Goal: Task Accomplishment & Management: Manage account settings

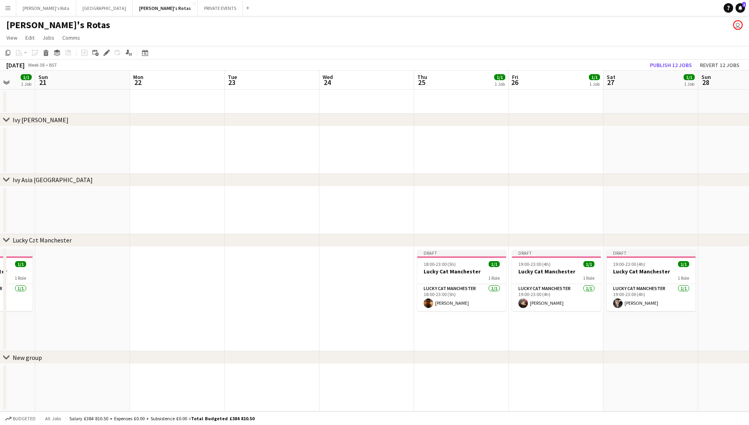
scroll to position [0, 318]
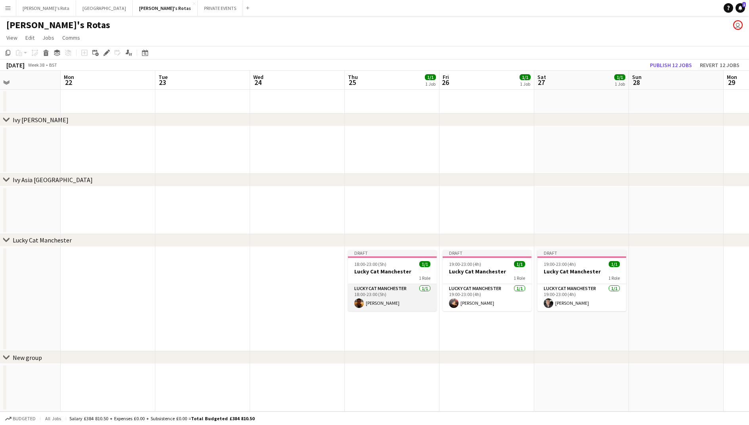
click at [388, 309] on app-card-role "Lucky Cat Manchester [DATE] 18:00-23:00 (5h) [PERSON_NAME]" at bounding box center [392, 297] width 89 height 27
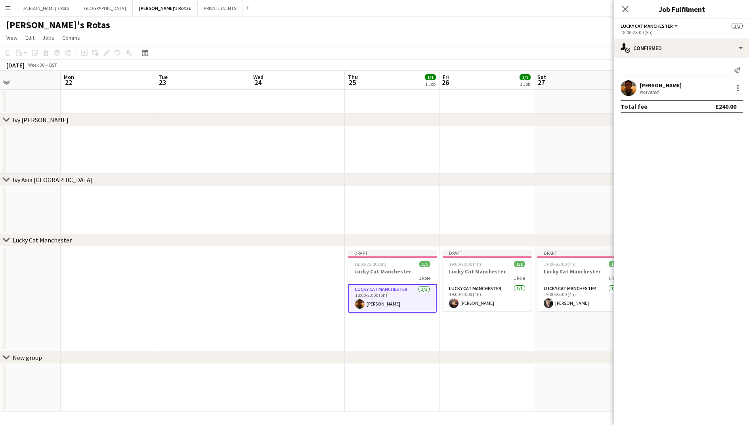
click at [629, 92] on app-user-avatar at bounding box center [629, 88] width 16 height 16
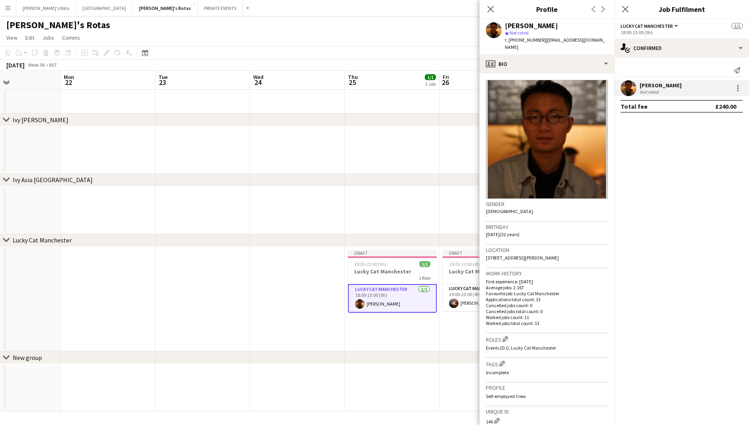
click at [391, 153] on app-date-cell at bounding box center [392, 150] width 95 height 48
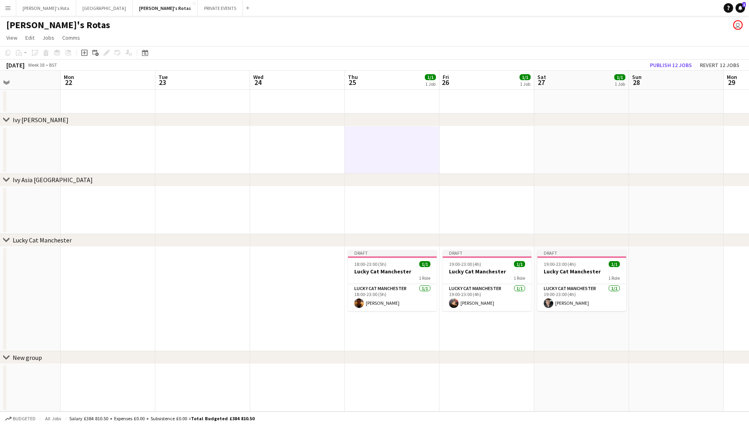
click at [486, 219] on app-date-cell at bounding box center [487, 210] width 95 height 48
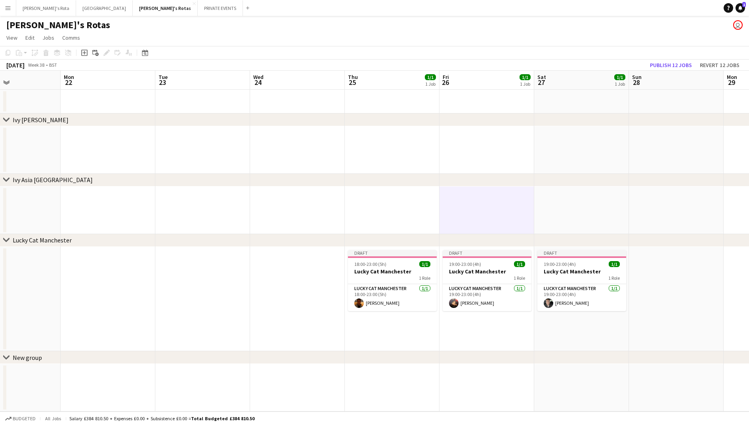
click at [679, 306] on app-date-cell at bounding box center [676, 299] width 95 height 104
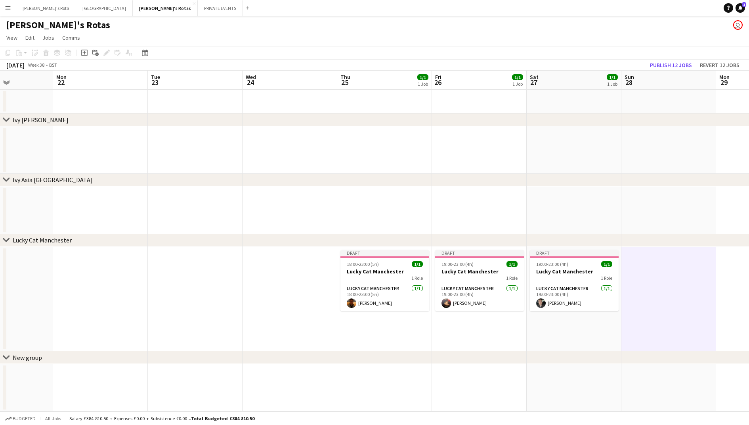
scroll to position [0, 230]
click at [579, 274] on h3 "Lucky Cat Manchester" at bounding box center [575, 271] width 89 height 7
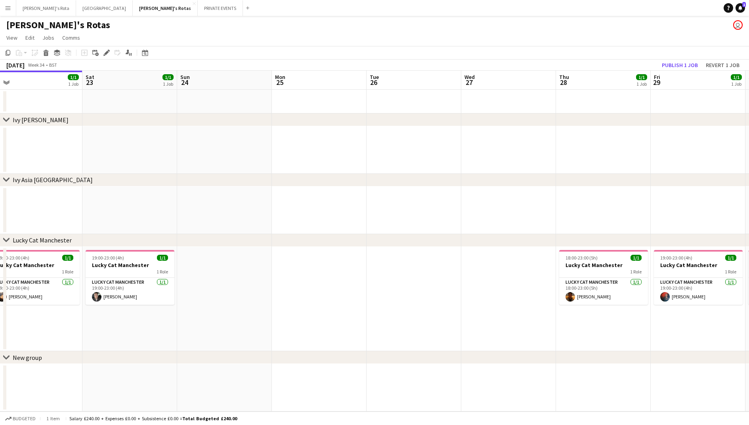
scroll to position [0, 315]
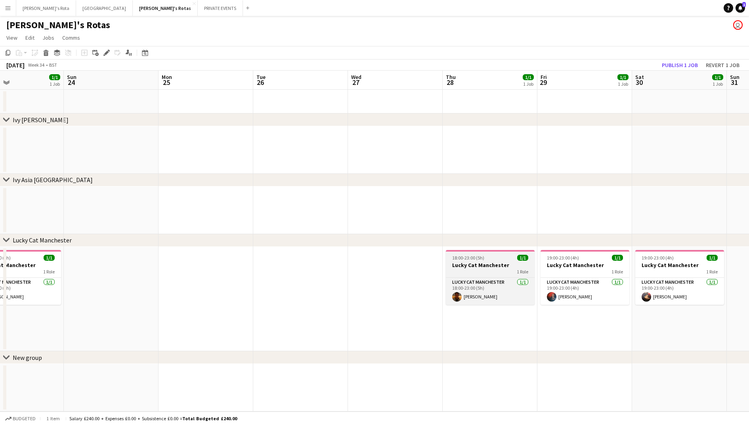
click at [467, 264] on h3 "Lucky Cat Manchester" at bounding box center [490, 264] width 89 height 7
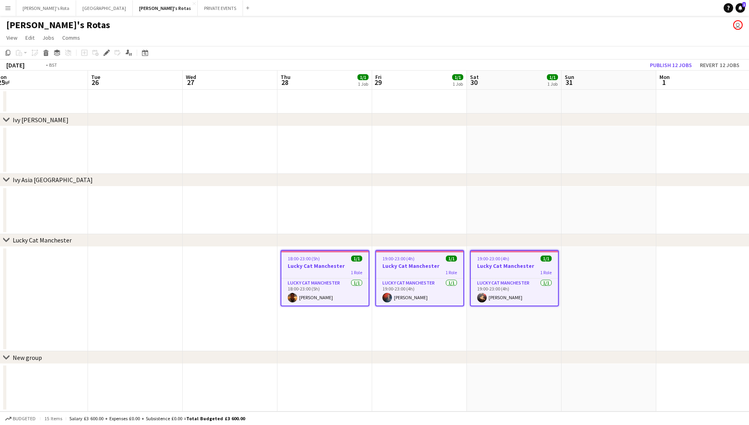
scroll to position [0, 320]
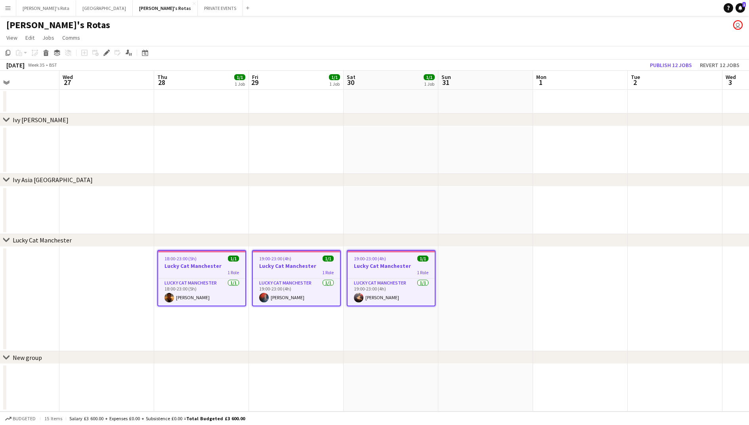
click at [544, 282] on app-date-cell at bounding box center [580, 299] width 95 height 104
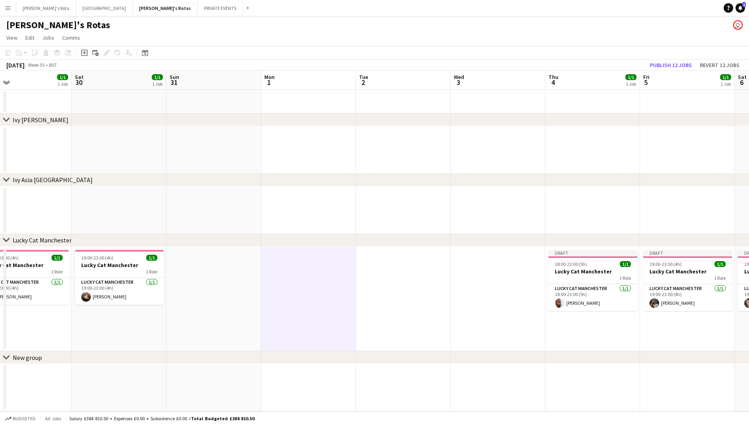
scroll to position [0, 285]
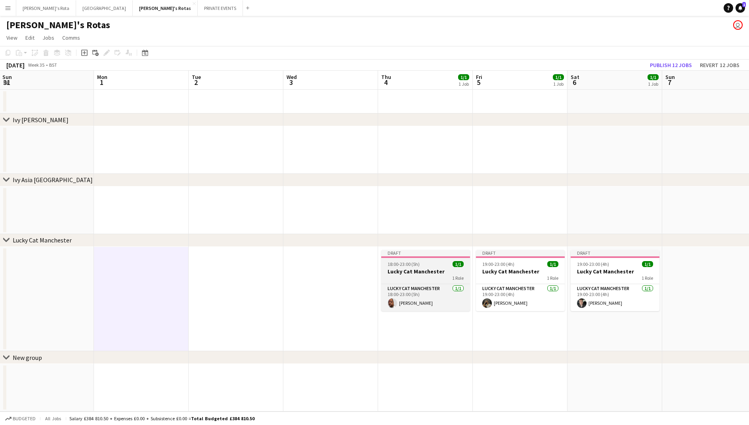
click at [419, 264] on span "18:00-23:00 (5h)" at bounding box center [404, 264] width 32 height 6
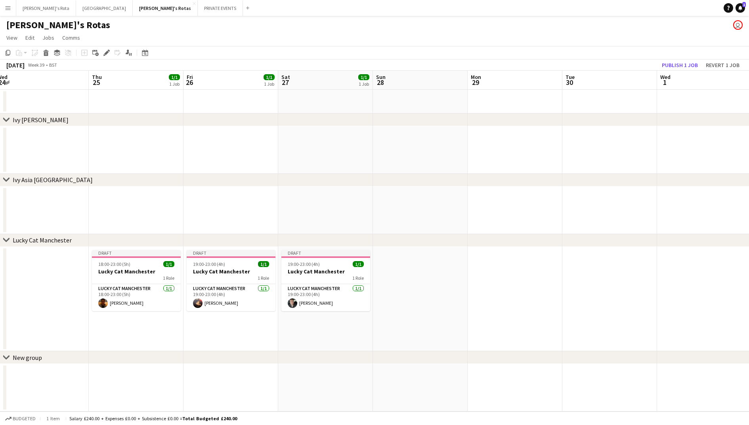
scroll to position [0, 215]
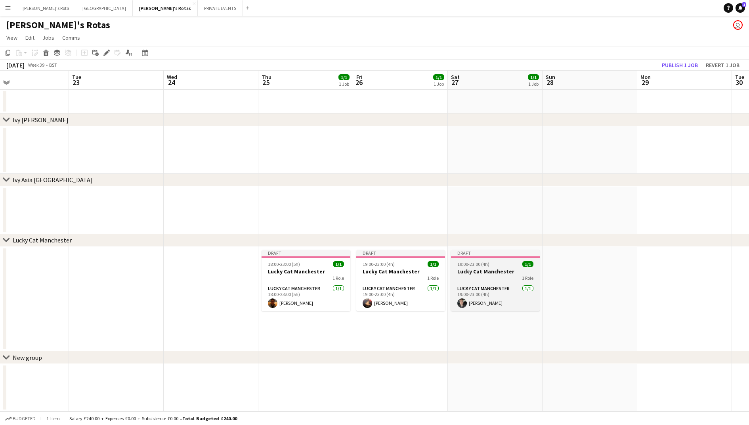
click at [486, 268] on h3 "Lucky Cat Manchester" at bounding box center [495, 271] width 89 height 7
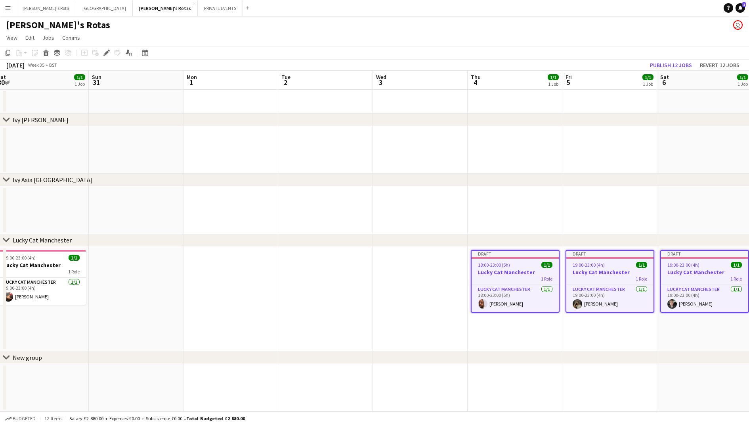
scroll to position [0, 203]
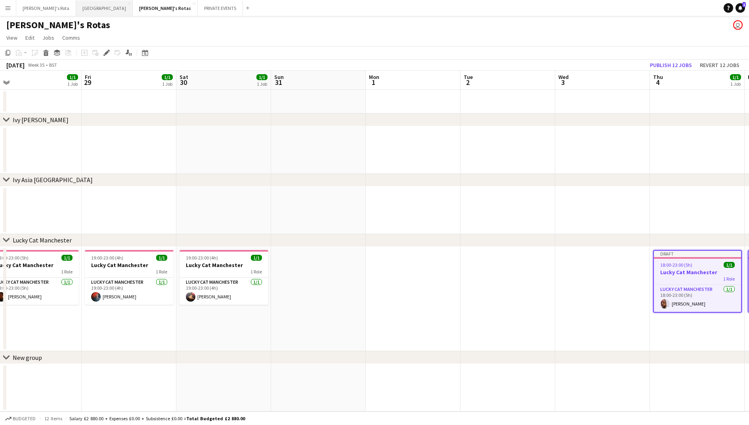
click at [76, 7] on button "MIAMI Close" at bounding box center [104, 7] width 57 height 15
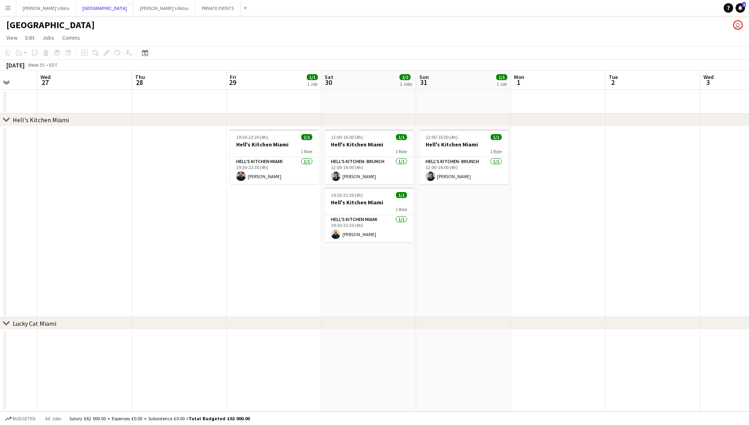
scroll to position [0, 258]
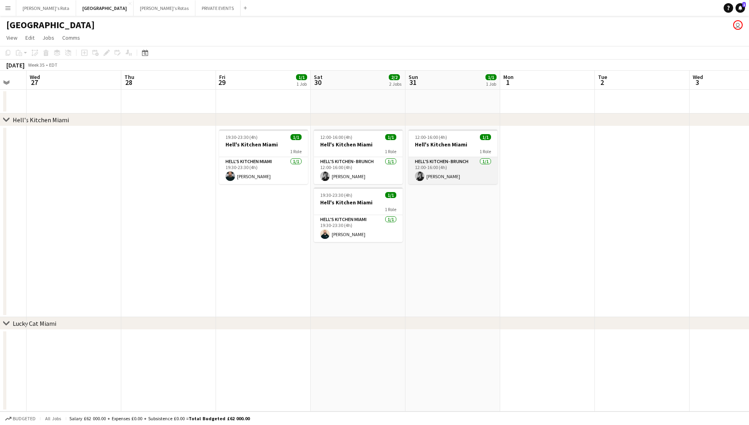
click at [454, 173] on app-card-role "Hell's Kitchen- BRUNCH [DATE] 12:00-16:00 (4h) [PERSON_NAME]" at bounding box center [453, 170] width 89 height 27
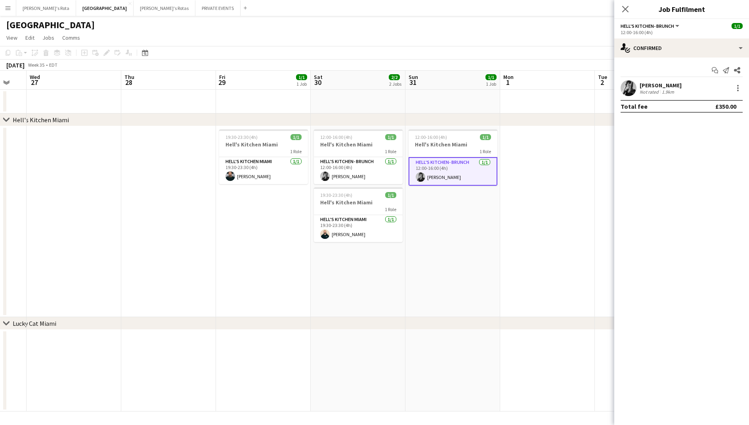
click at [453, 201] on app-date-cell "12:00-16:00 (4h) 1/1 Hell's Kitchen Miami 1 Role Hell's Kitchen- BRUNCH [DATE] …" at bounding box center [453, 221] width 95 height 191
